Goal: Information Seeking & Learning: Find specific fact

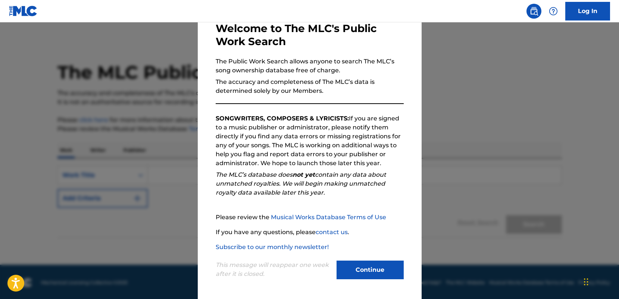
scroll to position [42, 0]
click at [376, 269] on button "Continue" at bounding box center [370, 270] width 67 height 19
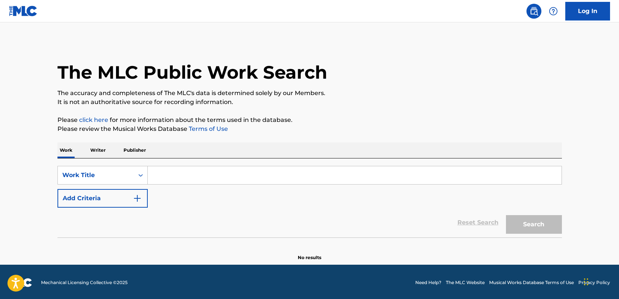
click at [190, 177] on input "Search Form" at bounding box center [355, 176] width 414 height 18
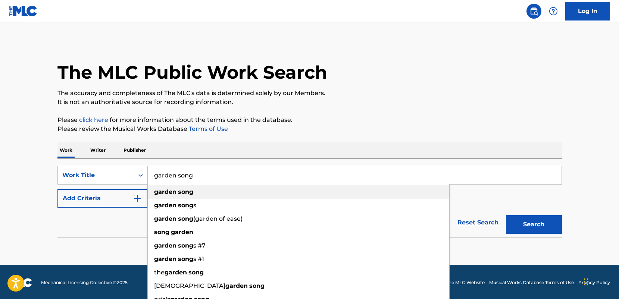
type input "garden song"
click at [186, 193] on strong "song" at bounding box center [185, 192] width 15 height 7
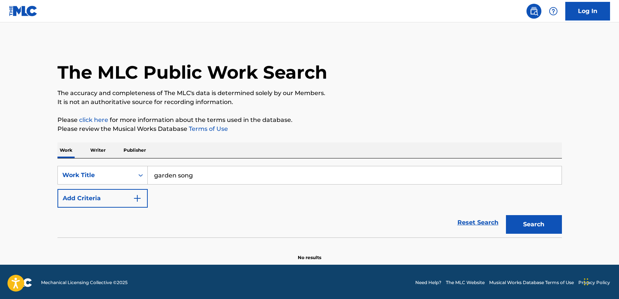
click at [532, 225] on button "Search" at bounding box center [534, 224] width 56 height 19
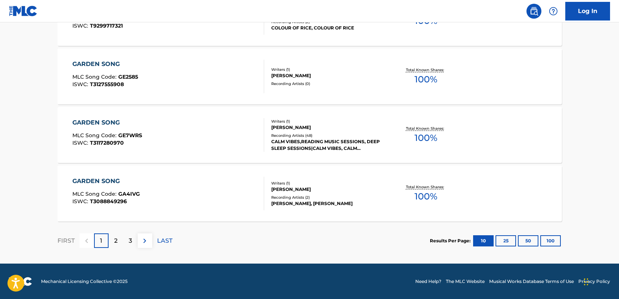
scroll to position [614, 0]
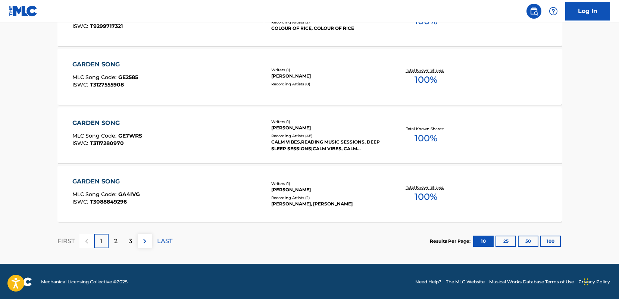
click at [117, 244] on p "2" at bounding box center [115, 241] width 3 height 9
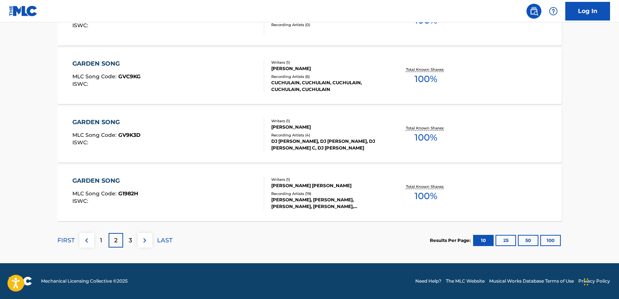
click at [132, 240] on div "3" at bounding box center [130, 240] width 15 height 15
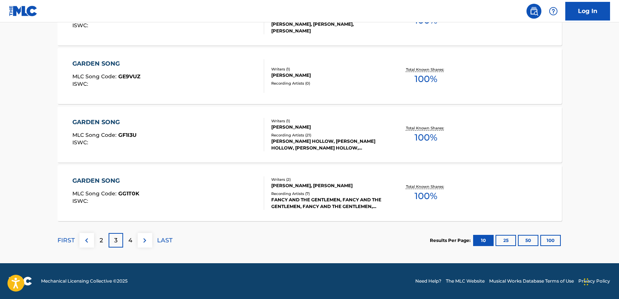
scroll to position [615, 0]
click at [131, 240] on p "4" at bounding box center [130, 240] width 4 height 9
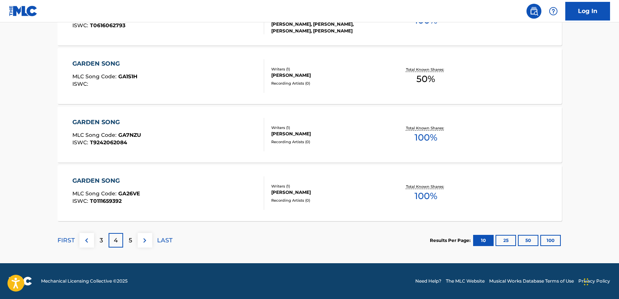
click at [164, 242] on p "LAST" at bounding box center [164, 240] width 15 height 9
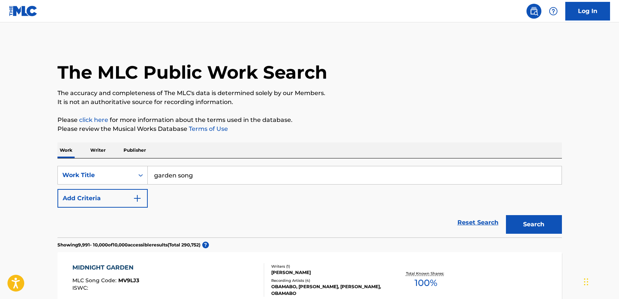
scroll to position [0, 0]
click at [139, 194] on img "Search Form" at bounding box center [137, 198] width 9 height 9
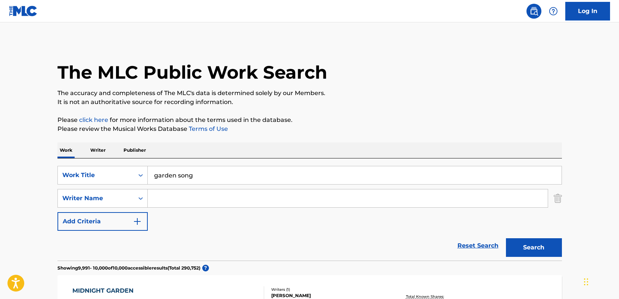
click at [171, 201] on input "Search Form" at bounding box center [348, 199] width 400 height 18
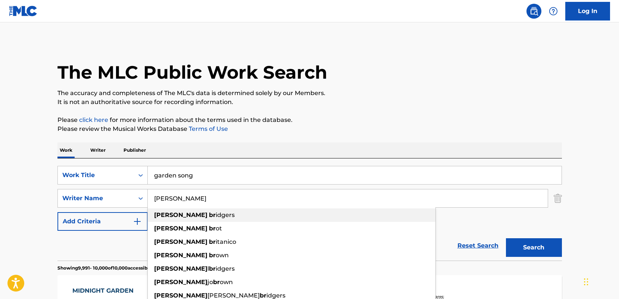
click at [173, 215] on strong "[PERSON_NAME]" at bounding box center [180, 215] width 53 height 7
type input "[PERSON_NAME]"
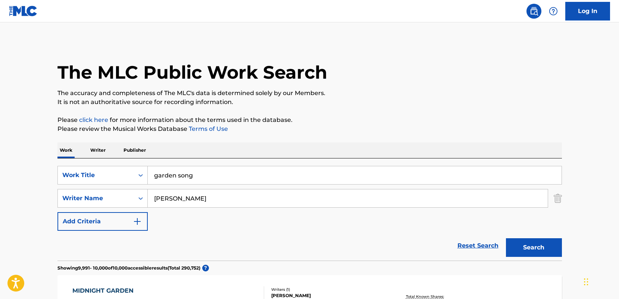
click at [533, 246] on button "Search" at bounding box center [534, 248] width 56 height 19
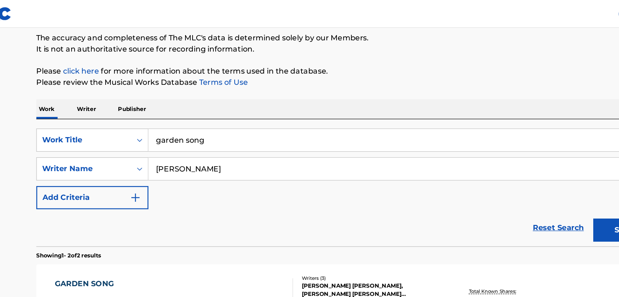
scroll to position [48, 0]
